Goal: Navigation & Orientation: Find specific page/section

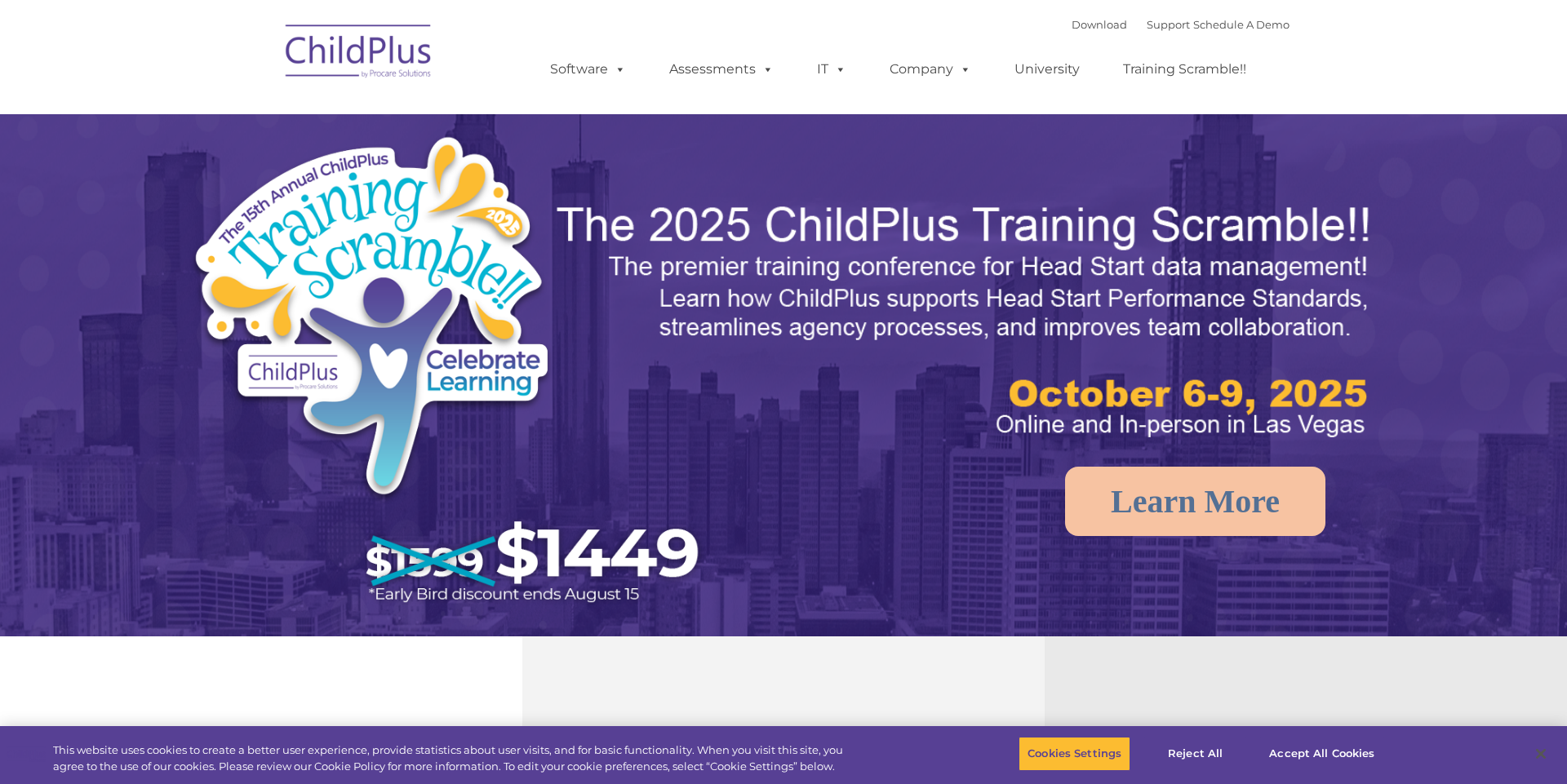
select select "MEDIUM"
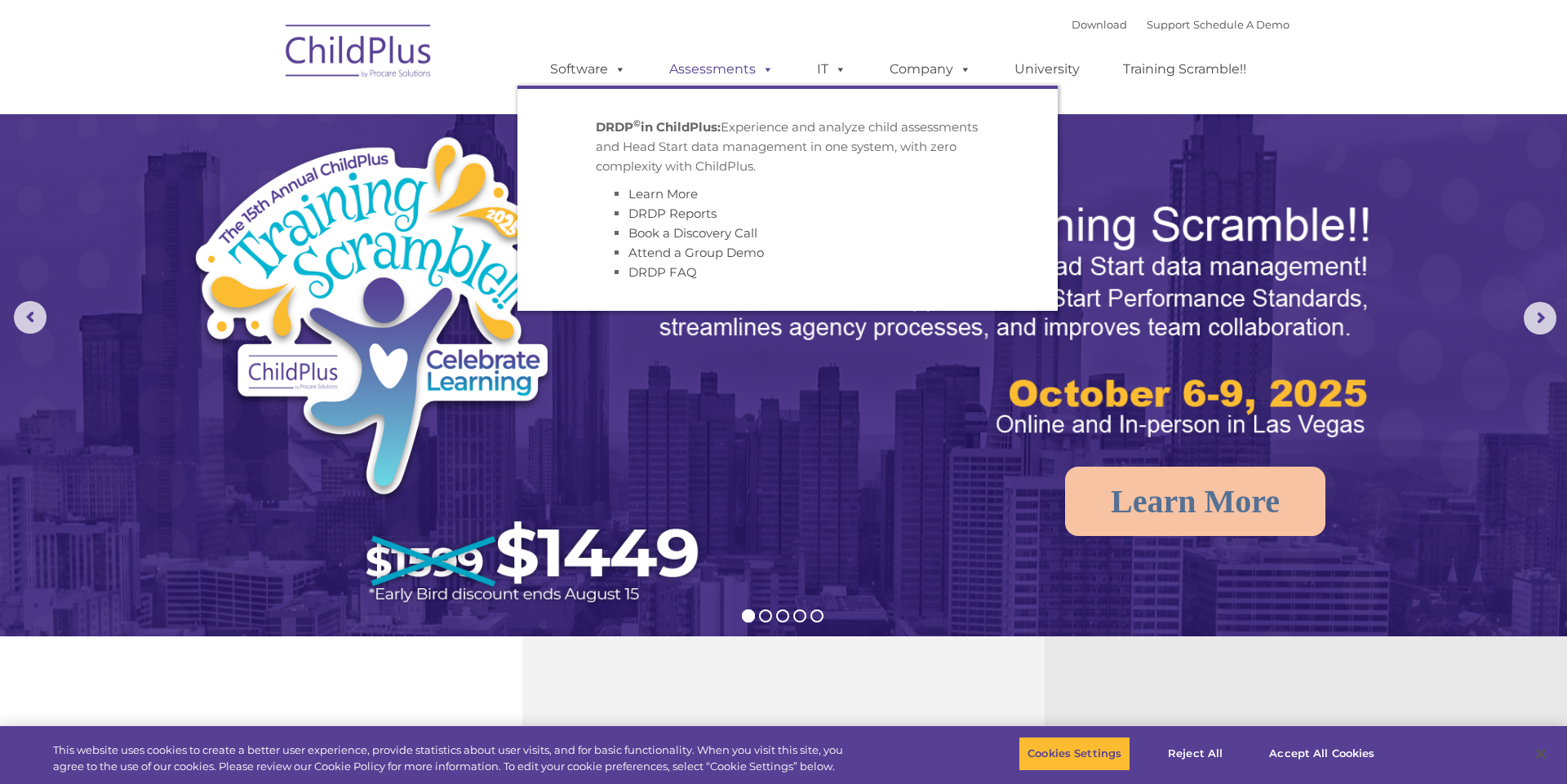
click at [704, 73] on link "Assessments" at bounding box center [721, 69] width 137 height 33
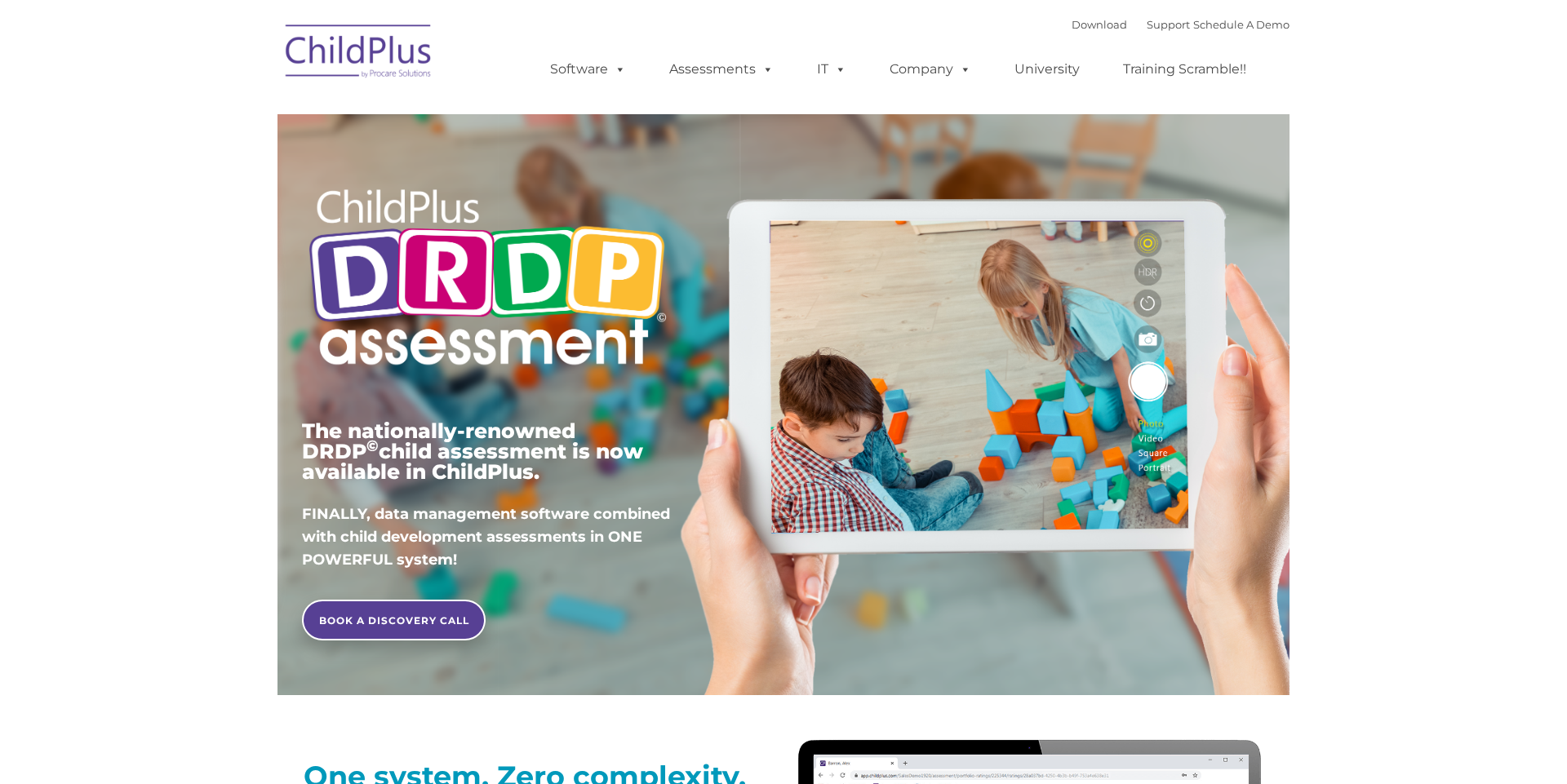
type input ""
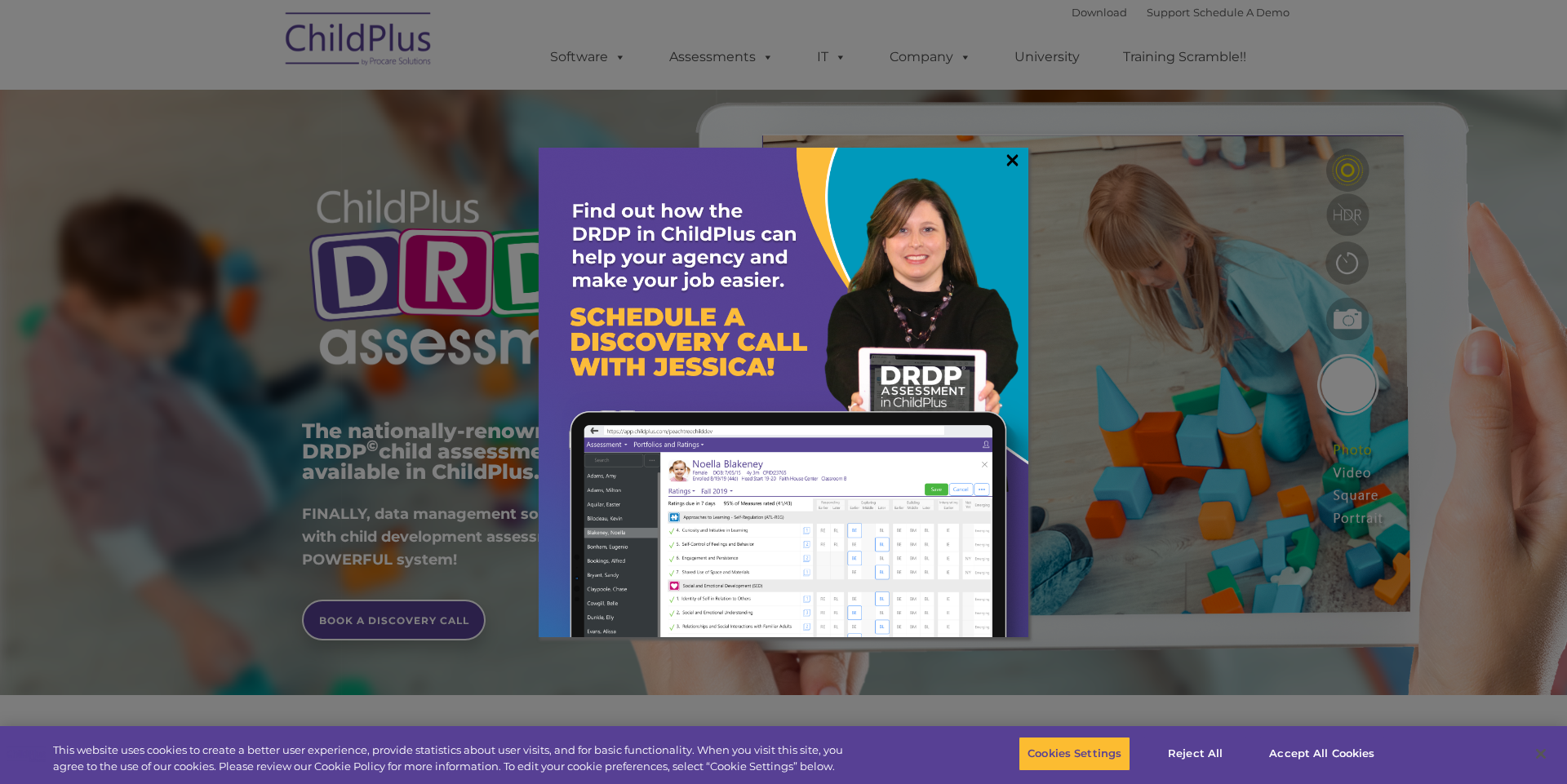
click at [1012, 156] on link "×" at bounding box center [1012, 160] width 19 height 16
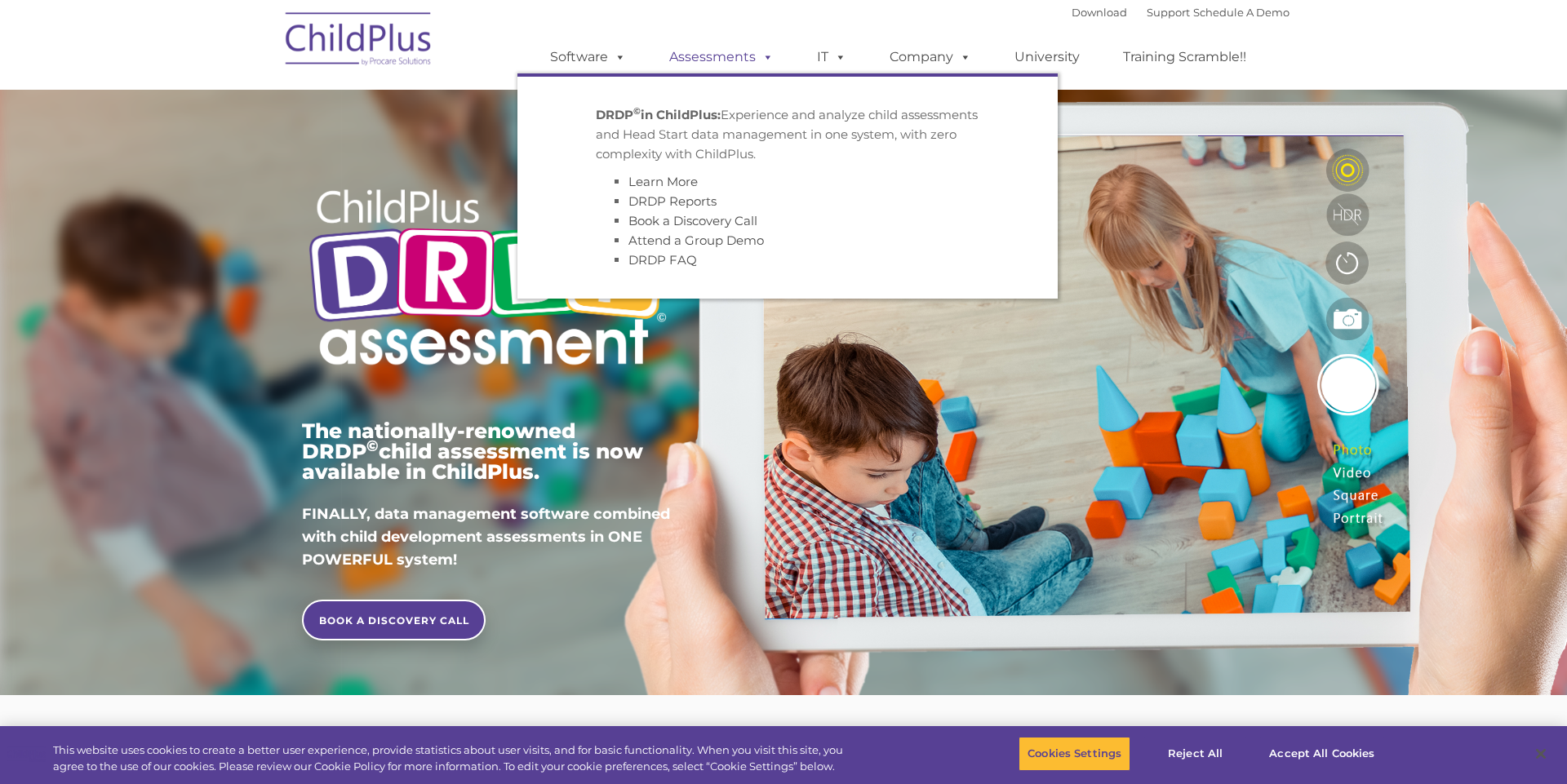
click at [693, 63] on link "Assessments" at bounding box center [721, 58] width 137 height 33
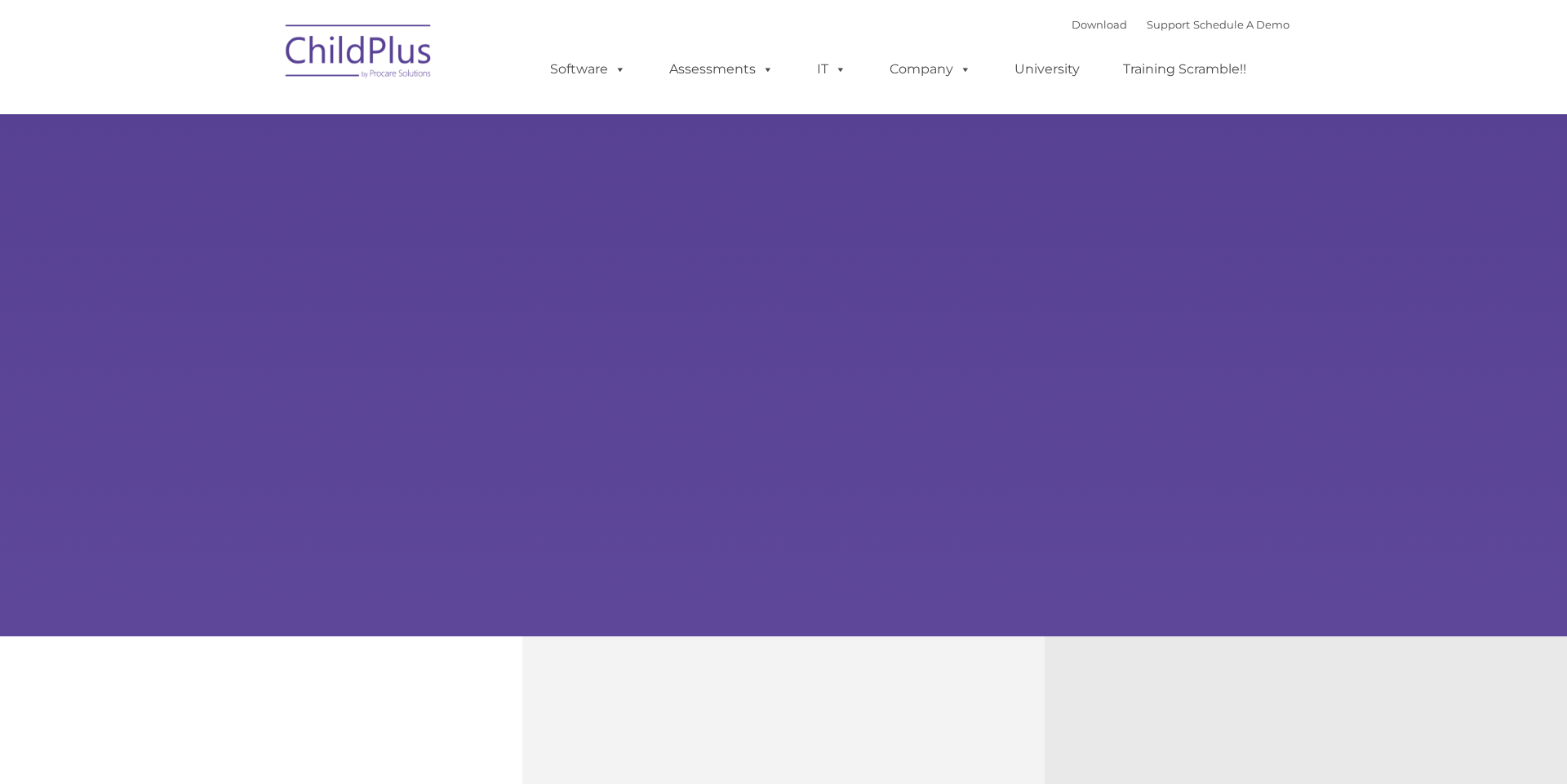
type input ""
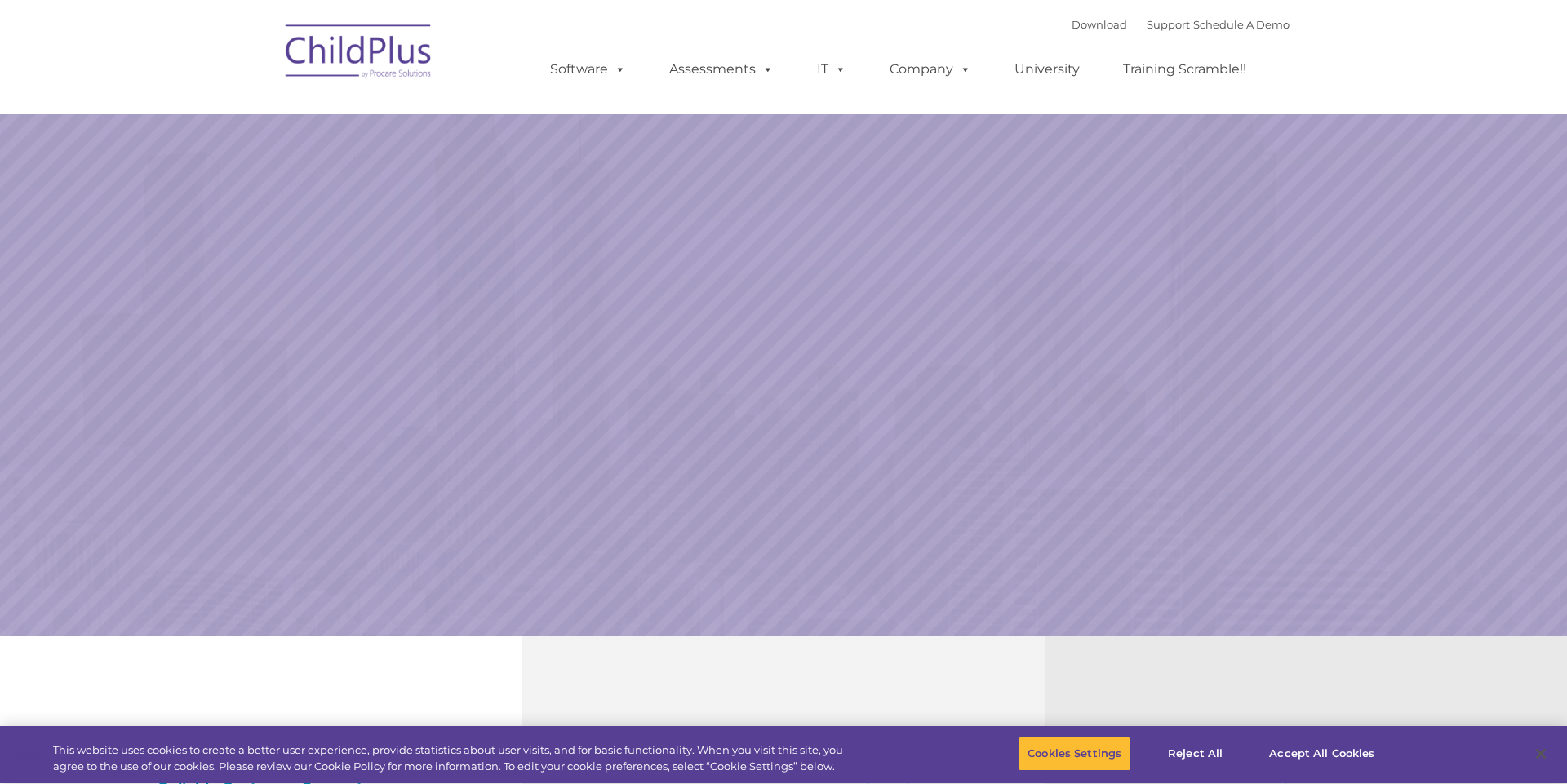
select select "MEDIUM"
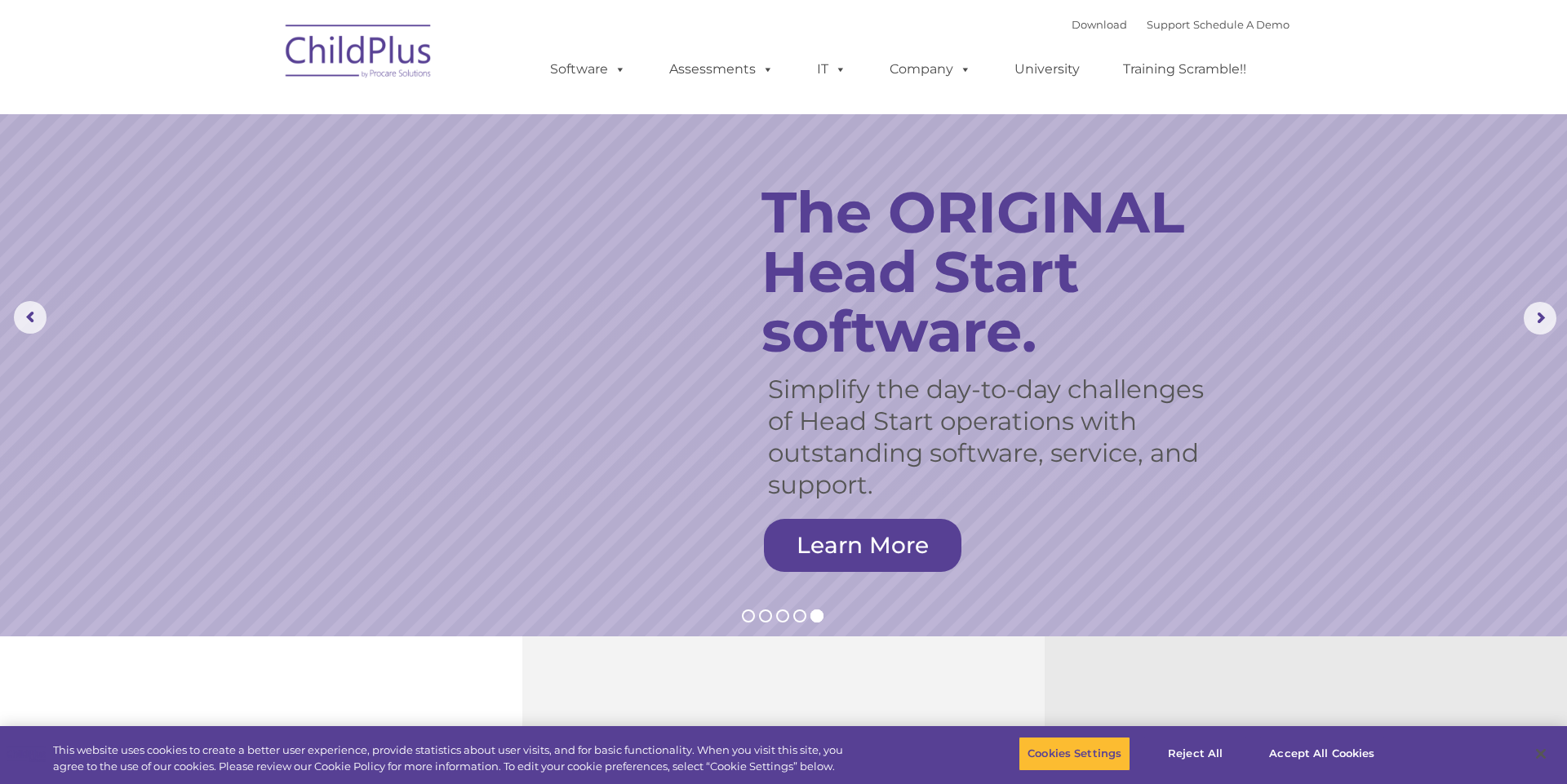
click at [699, 109] on nav "Download Support | Schedule A Demo  MENU MENU Software ChildPlus: The original…" at bounding box center [784, 57] width 1567 height 114
